Goal: Information Seeking & Learning: Learn about a topic

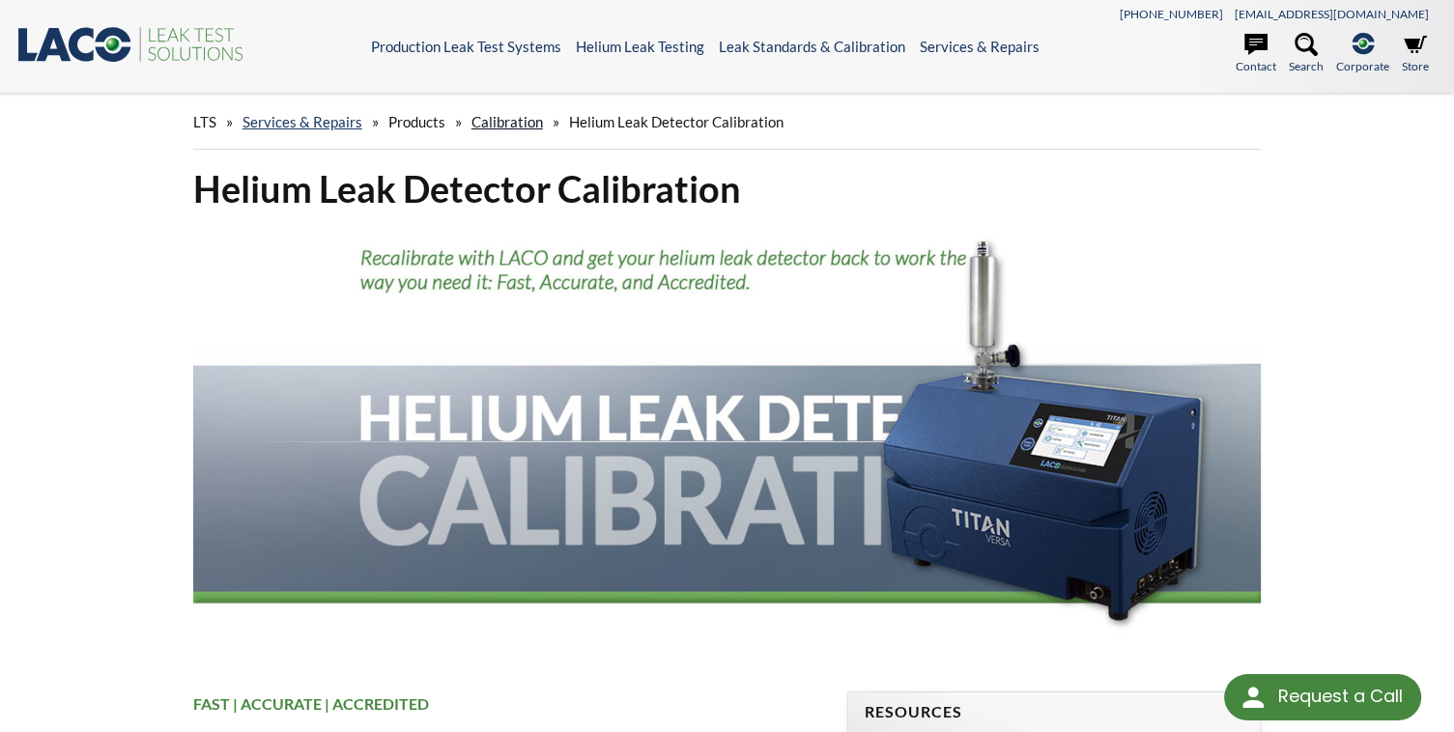
click at [520, 118] on link "Calibration" at bounding box center [508, 121] width 72 height 17
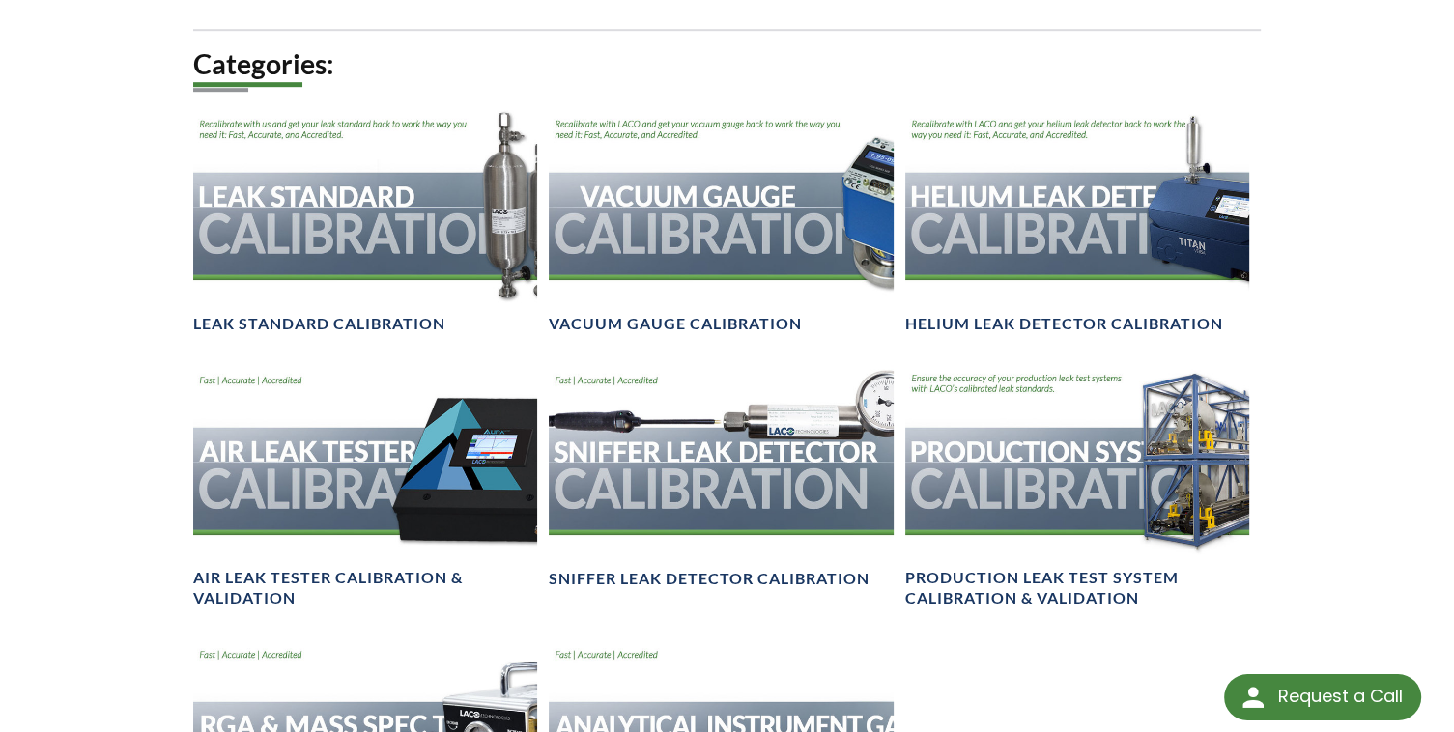
scroll to position [1082, 0]
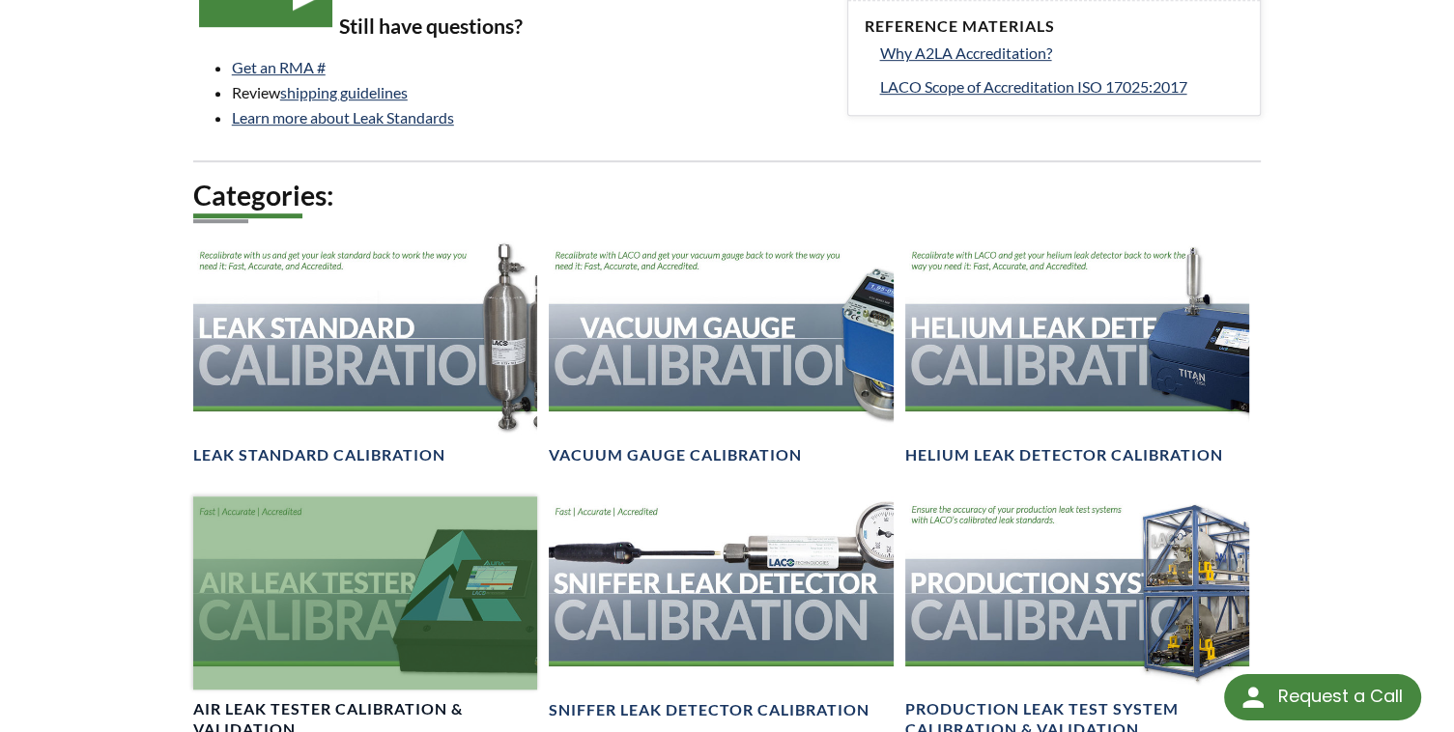
click at [354, 510] on div at bounding box center [365, 593] width 344 height 193
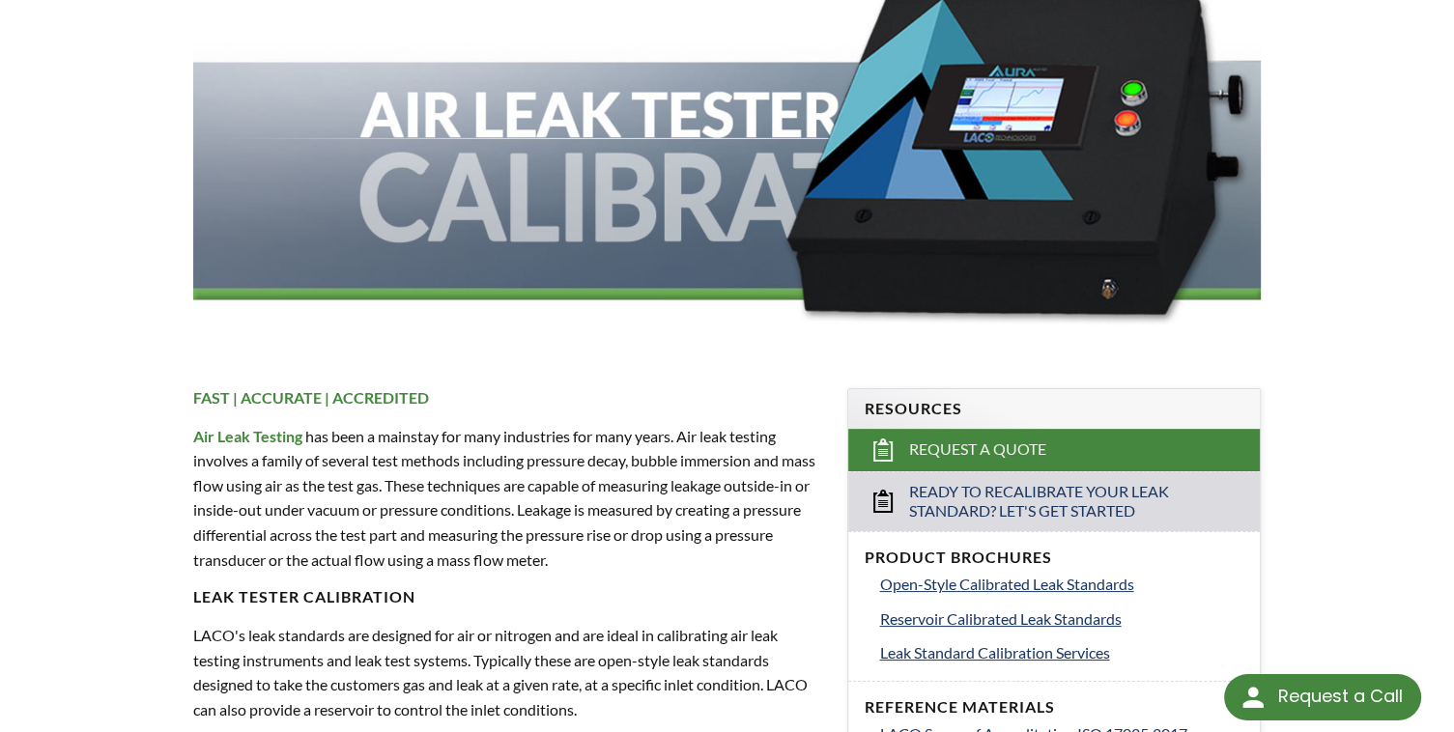
scroll to position [309, 0]
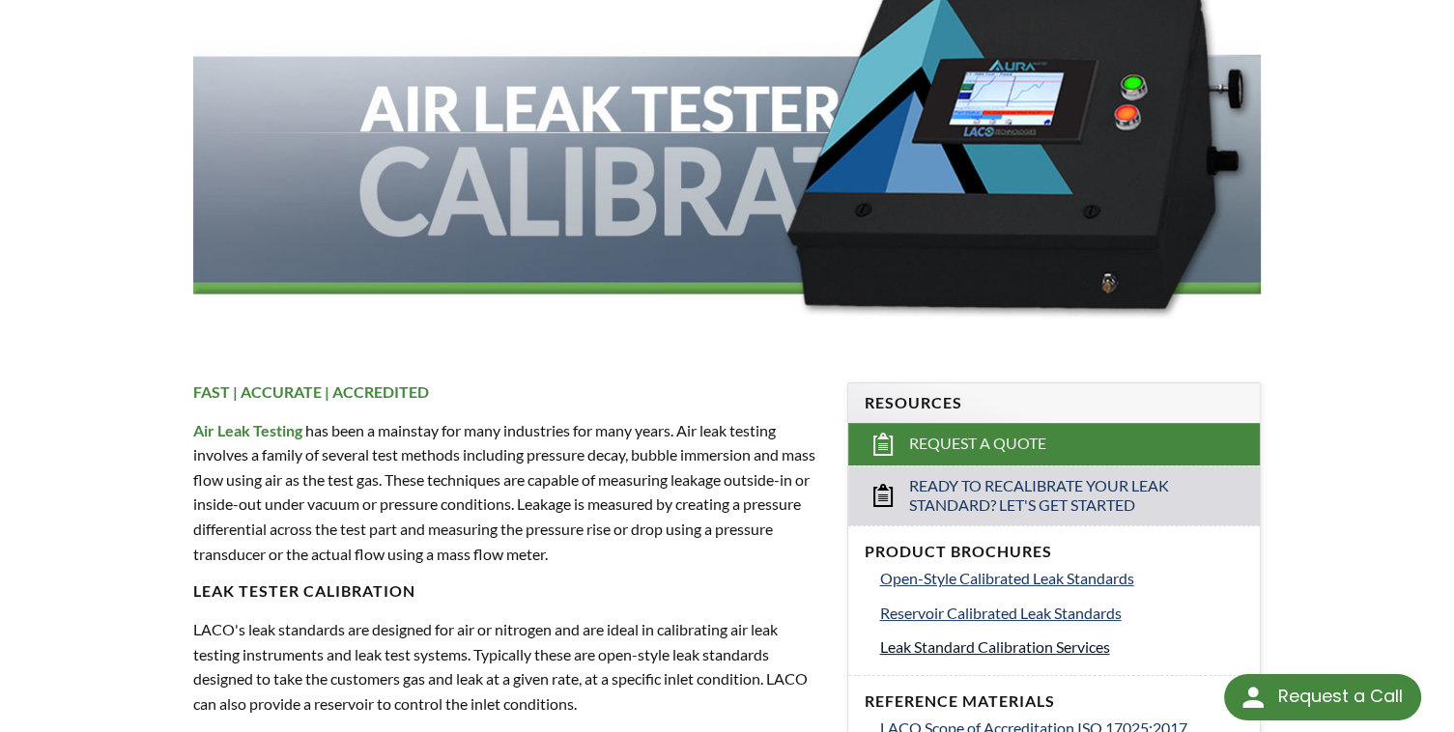
click at [1080, 648] on span "Leak Standard Calibration Services" at bounding box center [994, 647] width 230 height 18
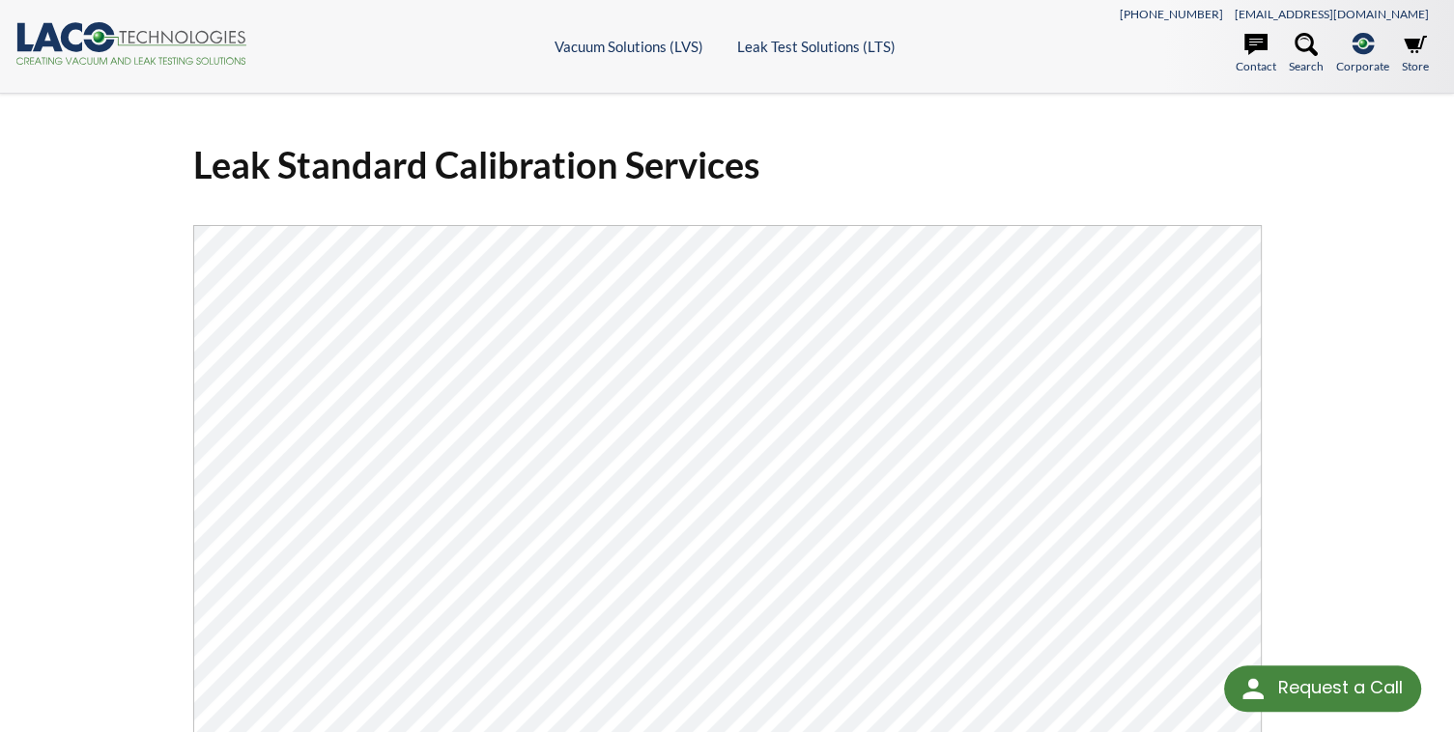
select select "Language Translate Widget"
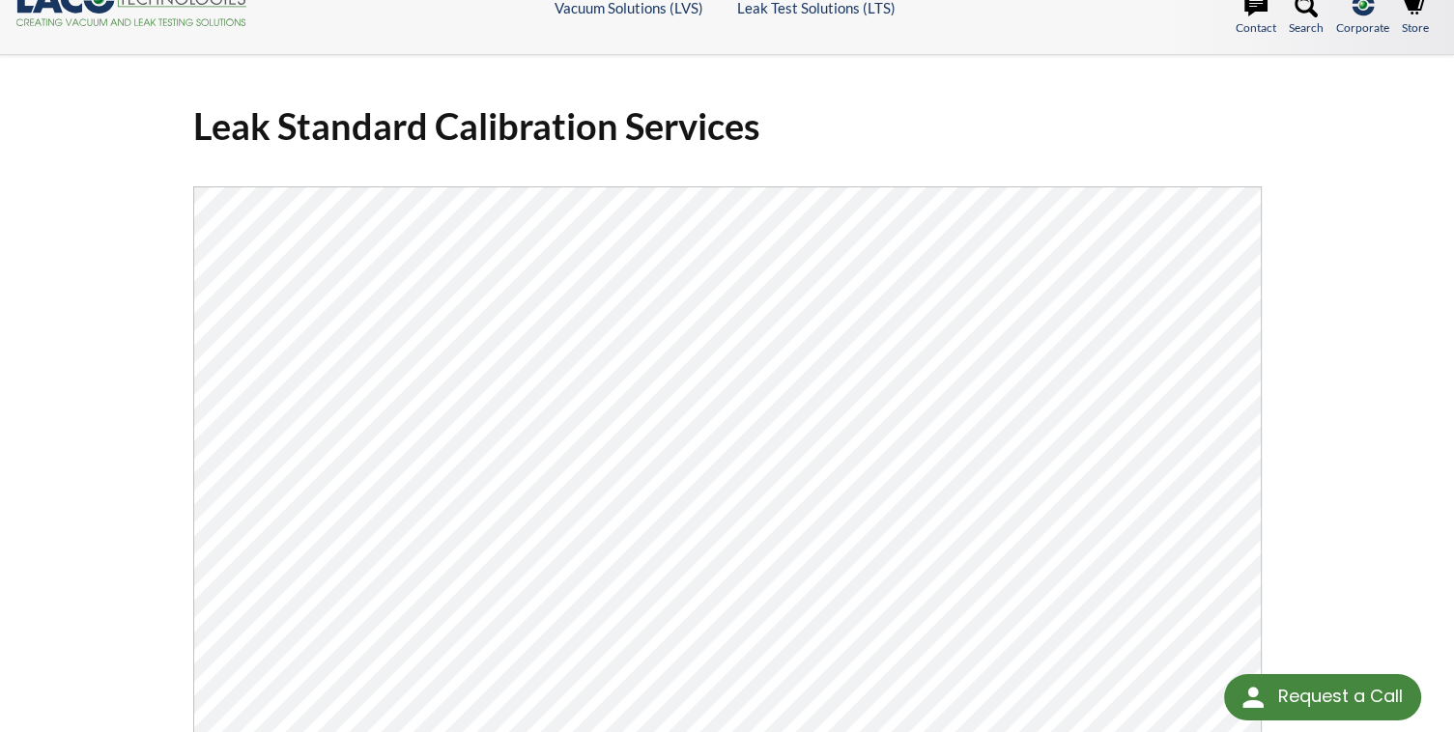
scroll to position [77, 0]
